Goal: Task Accomplishment & Management: Use online tool/utility

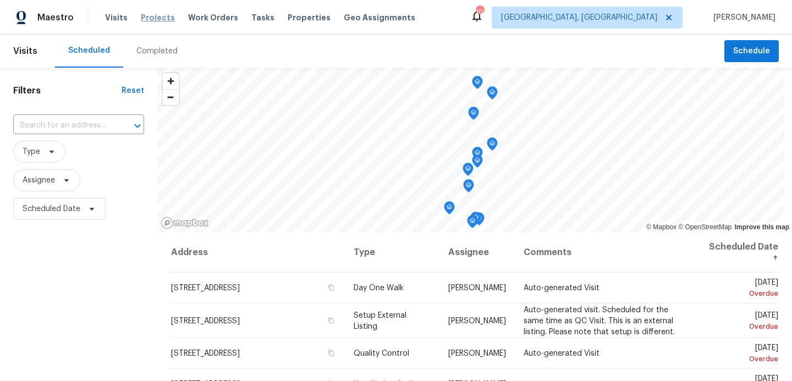
click at [155, 17] on span "Projects" at bounding box center [158, 17] width 34 height 11
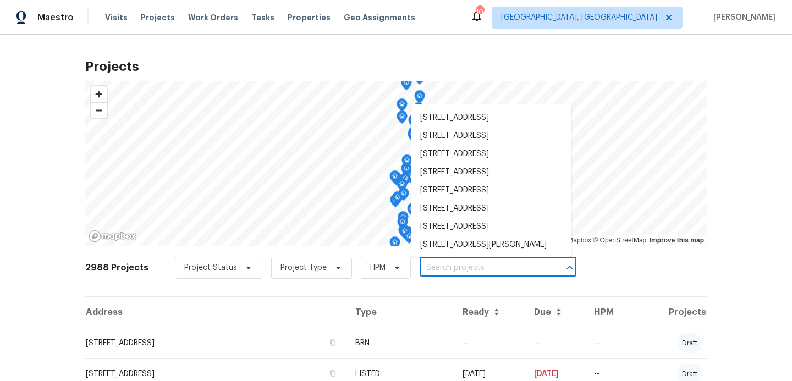
click at [430, 271] on input "text" at bounding box center [483, 268] width 126 height 17
type input "390 nw"
click at [447, 236] on li "[STREET_ADDRESS]" at bounding box center [492, 227] width 160 height 18
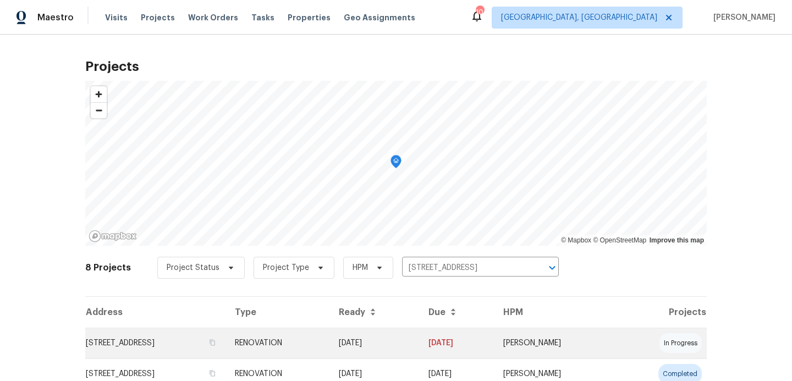
click at [226, 345] on td "[STREET_ADDRESS]" at bounding box center [155, 343] width 141 height 31
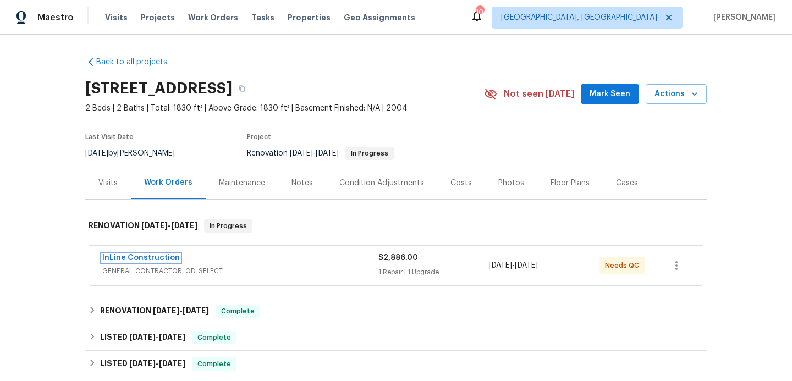
click at [162, 255] on link "InLine Construction" at bounding box center [141, 258] width 78 height 8
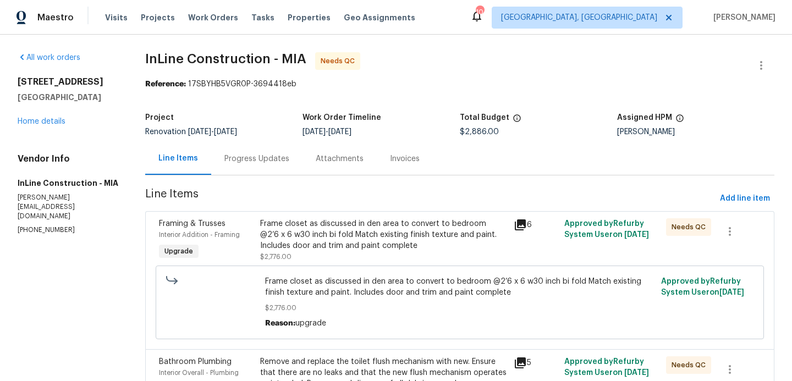
click at [392, 239] on div "Frame closet as discussed in den area to convert to bedroom @2’6 x 6 w30 inch b…" at bounding box center [383, 234] width 247 height 33
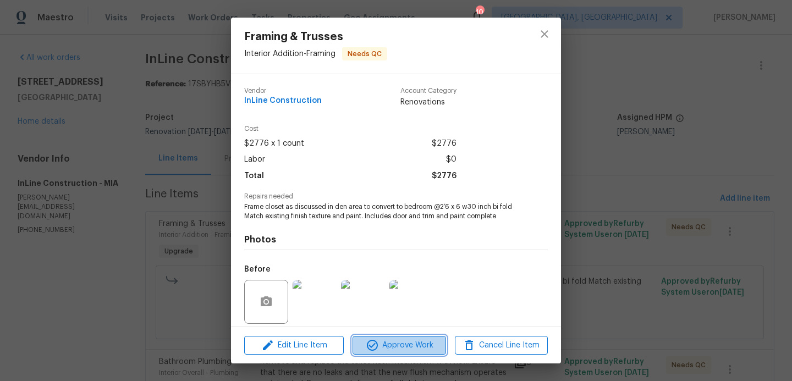
click at [404, 344] on span "Approve Work" at bounding box center [399, 346] width 86 height 14
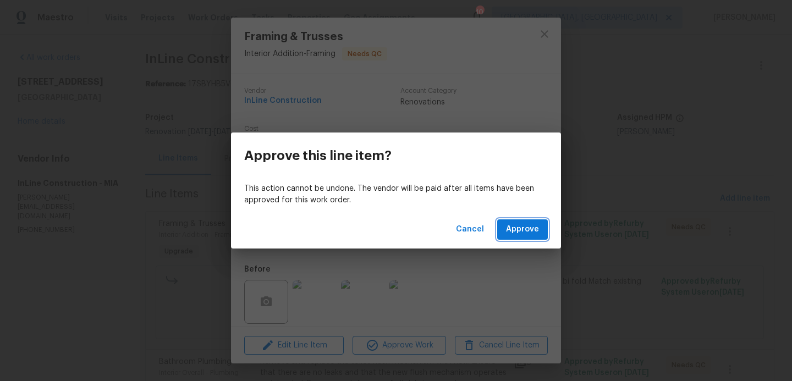
click at [510, 237] on button "Approve" at bounding box center [522, 230] width 51 height 20
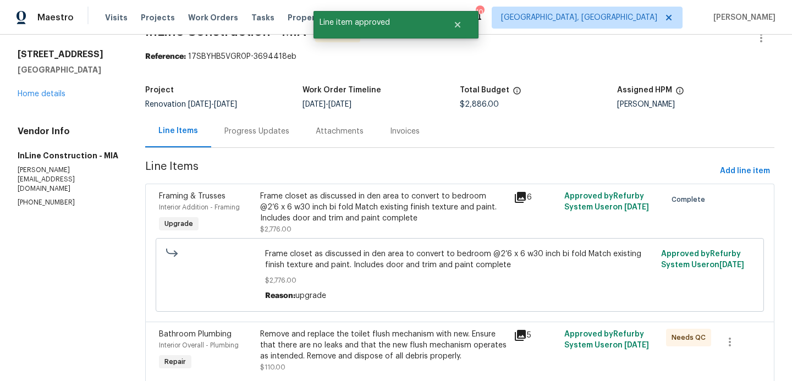
scroll to position [71, 0]
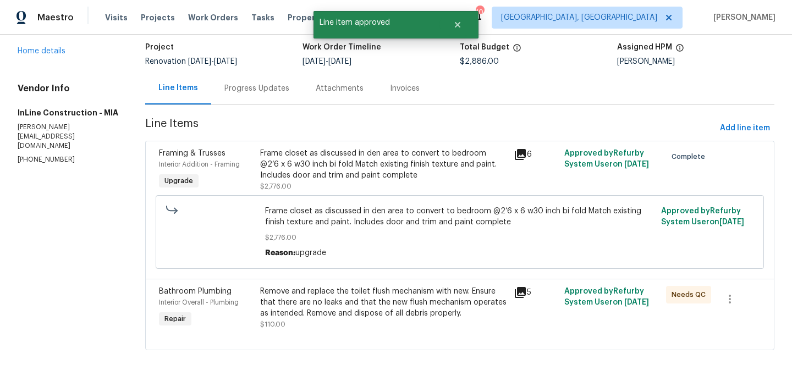
click at [382, 302] on div "Remove and replace the toilet flush mechanism with new. Ensure that there are n…" at bounding box center [383, 302] width 247 height 33
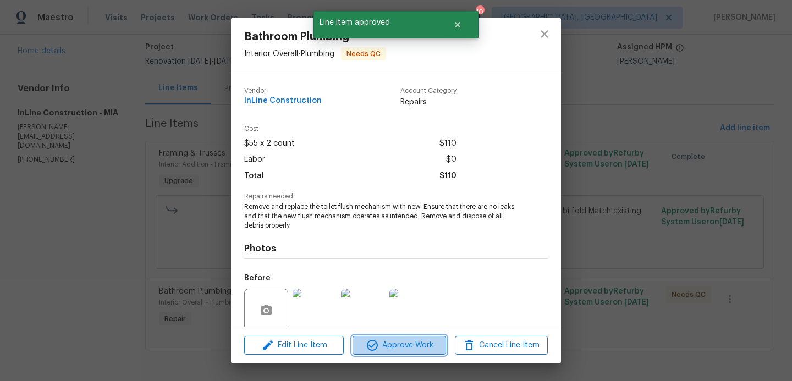
click at [404, 344] on span "Approve Work" at bounding box center [399, 346] width 86 height 14
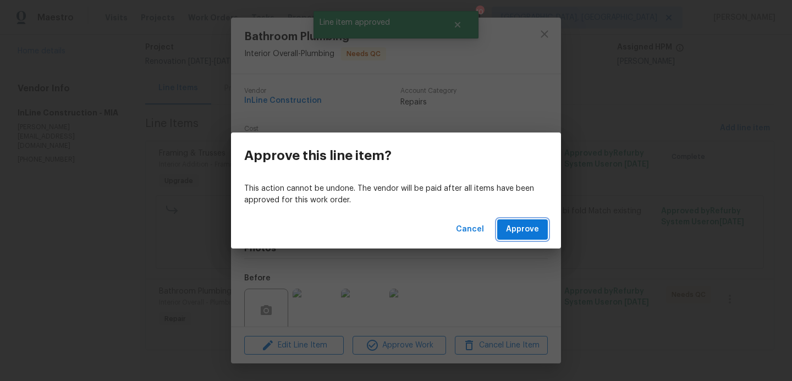
click at [518, 234] on span "Approve" at bounding box center [522, 230] width 33 height 14
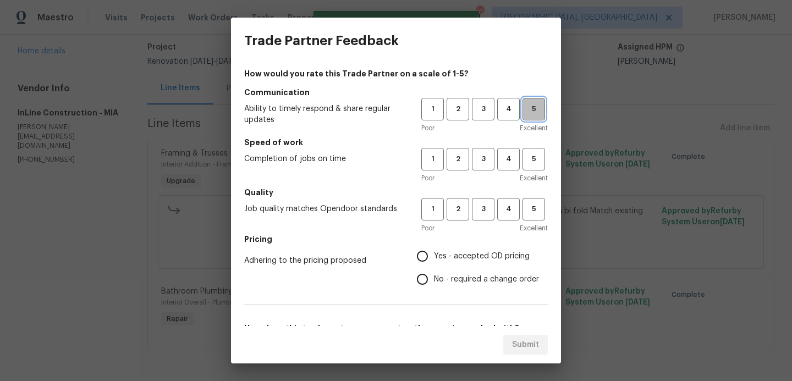
click at [540, 110] on span "5" at bounding box center [534, 109] width 20 height 13
click at [535, 160] on span "5" at bounding box center [534, 159] width 20 height 13
click at [533, 216] on button "5" at bounding box center [534, 209] width 23 height 23
click at [425, 256] on input "Yes - accepted OD pricing" at bounding box center [422, 256] width 23 height 23
radio input "true"
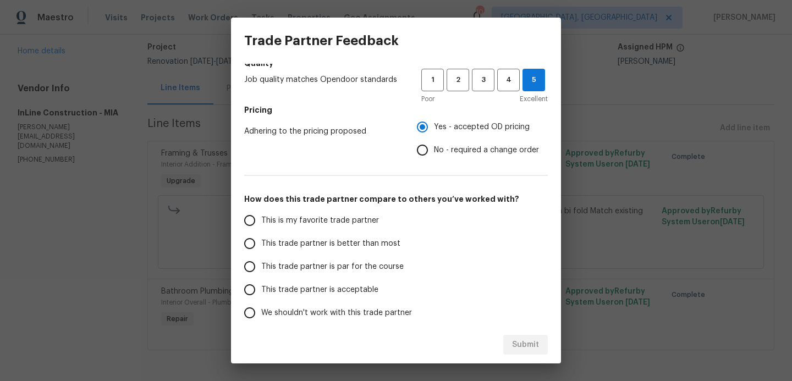
scroll to position [177, 0]
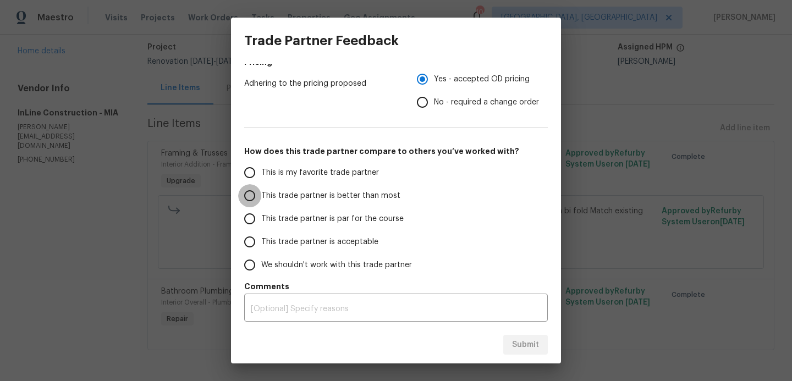
click at [252, 196] on input "This trade partner is better than most" at bounding box center [249, 195] width 23 height 23
click at [532, 353] on button "Submit" at bounding box center [525, 345] width 45 height 20
radio input "true"
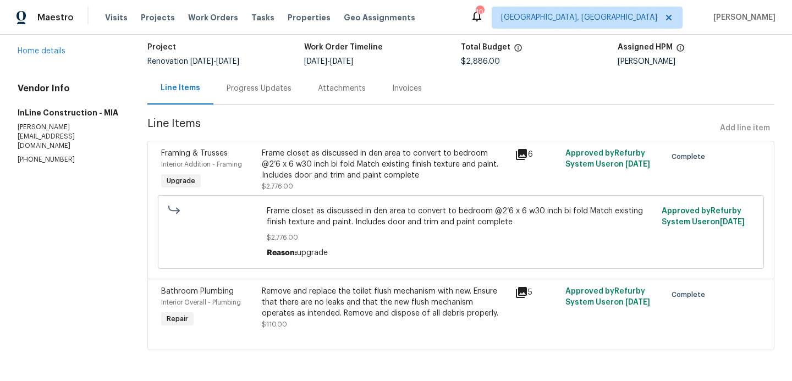
radio input "false"
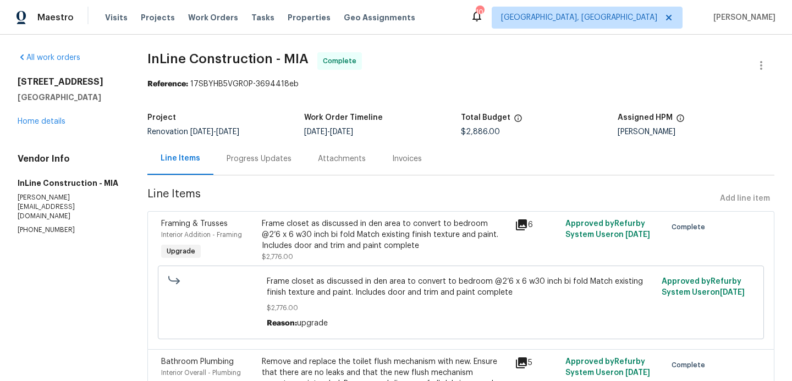
scroll to position [71, 0]
click at [98, 80] on h2 "[STREET_ADDRESS]" at bounding box center [69, 81] width 103 height 11
click at [69, 85] on h2 "[STREET_ADDRESS]" at bounding box center [69, 81] width 103 height 11
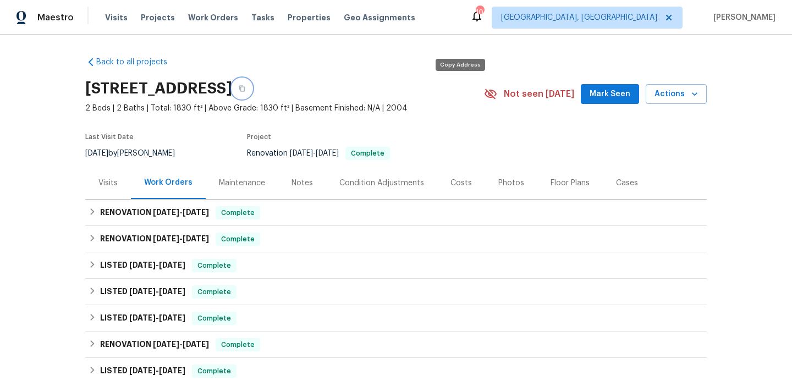
click at [245, 90] on icon "button" at bounding box center [242, 88] width 7 height 7
click at [245, 91] on icon "button" at bounding box center [242, 89] width 6 height 6
click at [41, 78] on div "Back to all projects 390 NW Sunview Way, Port Saint Lucie, FL 34986 2 Beds | 2 …" at bounding box center [396, 208] width 792 height 347
